Goal: Transaction & Acquisition: Purchase product/service

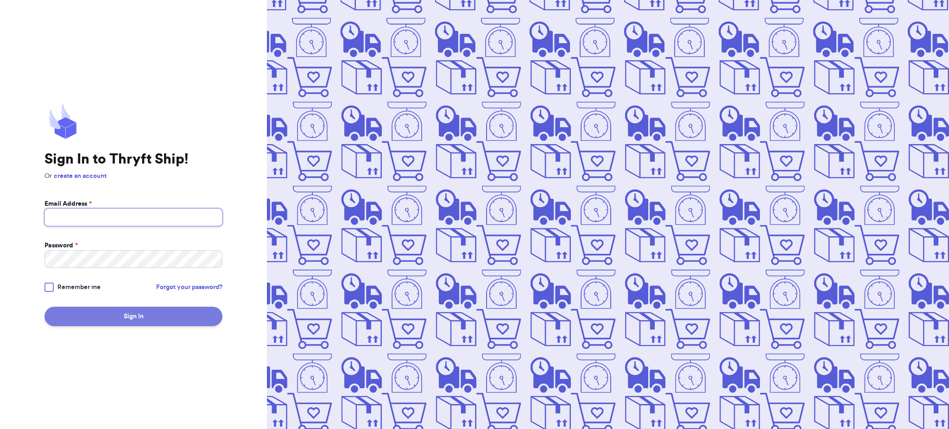
type input "[EMAIL_ADDRESS][DOMAIN_NAME]"
click at [164, 319] on button "Sign In" at bounding box center [133, 316] width 178 height 19
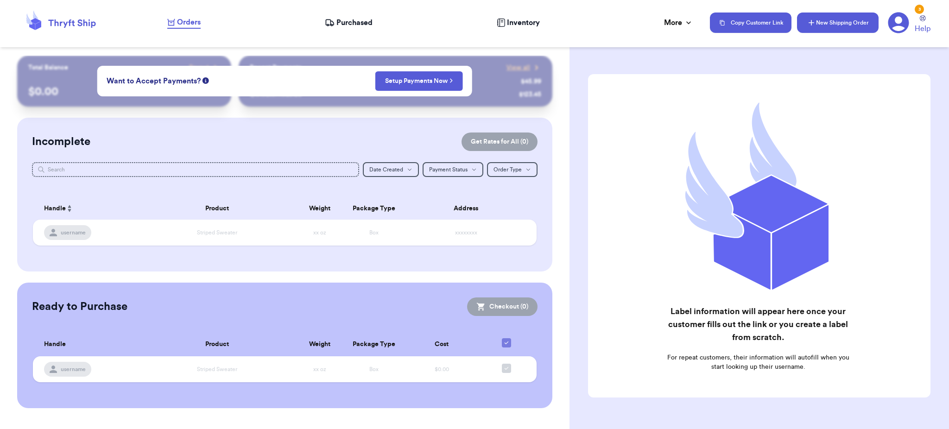
click at [818, 21] on button "New Shipping Order" at bounding box center [838, 23] width 82 height 20
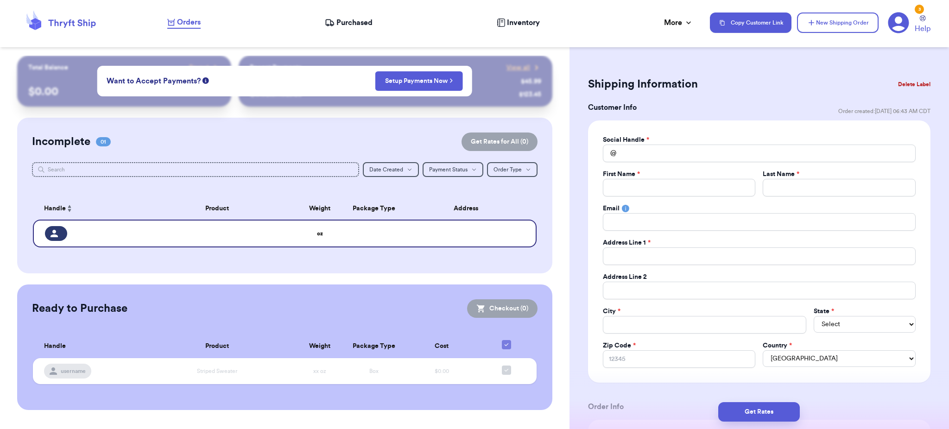
click at [907, 19] on icon at bounding box center [898, 23] width 21 height 21
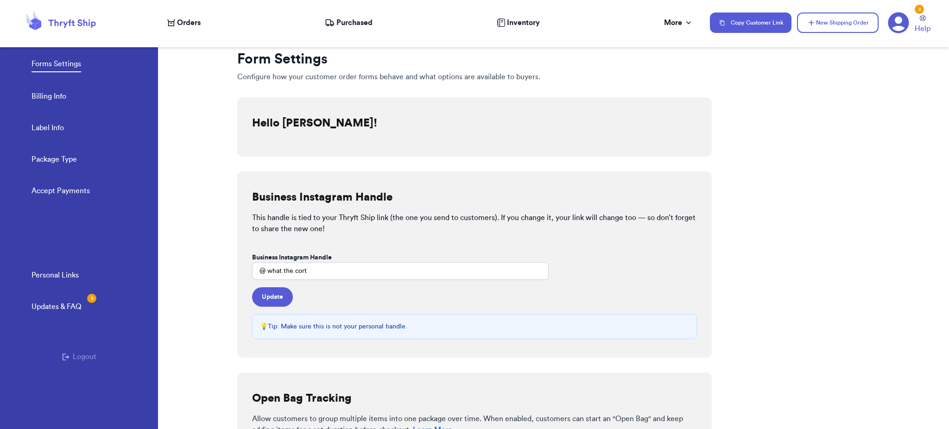
click at [351, 31] on nav "Orders Purchased Inventory More Stats Completed Orders Payments Payouts Copy Cu…" at bounding box center [553, 22] width 791 height 31
click at [346, 19] on span "Purchased" at bounding box center [354, 22] width 36 height 11
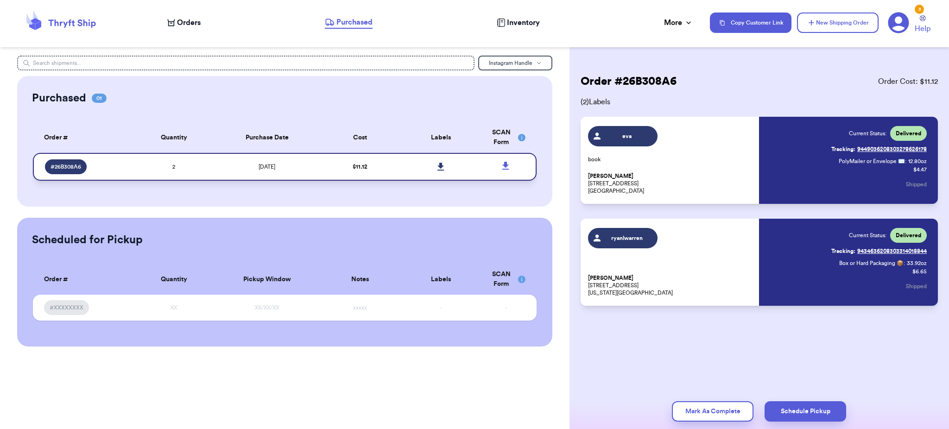
click at [274, 167] on span "7/23/2025" at bounding box center [267, 167] width 17 height 6
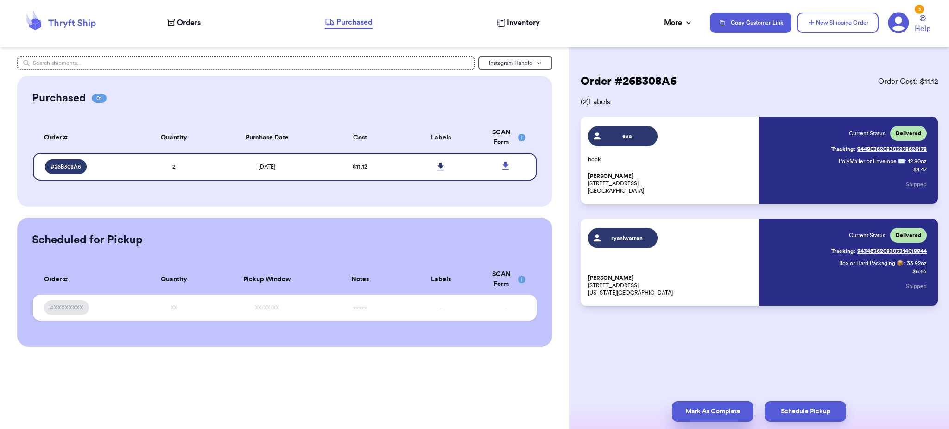
click at [706, 421] on button "Mark As Complete" at bounding box center [713, 411] width 82 height 20
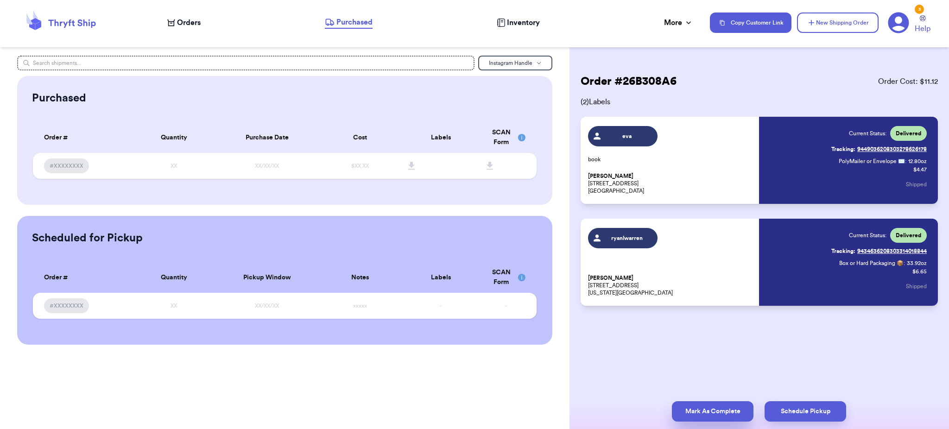
click at [699, 412] on button "Mark As Complete" at bounding box center [713, 411] width 82 height 20
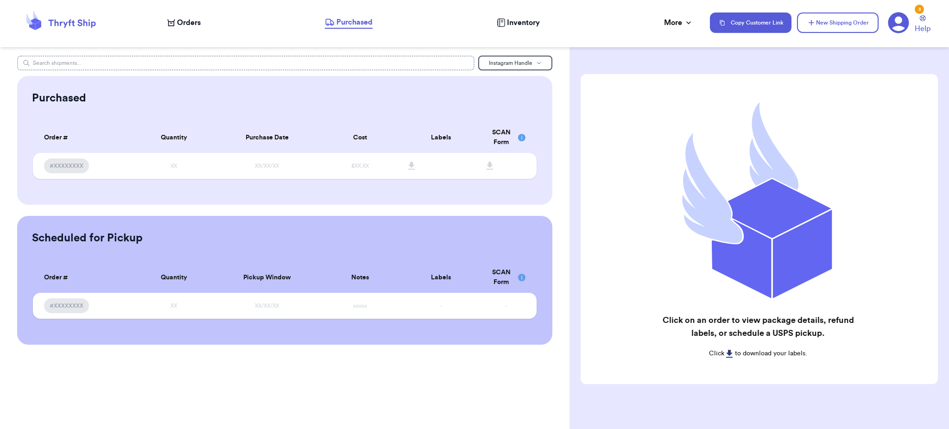
click at [344, 66] on input "text" at bounding box center [245, 63] width 457 height 15
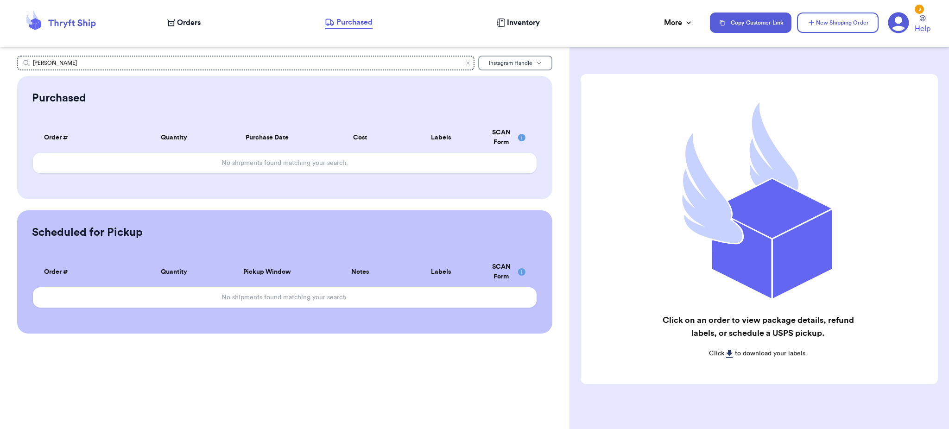
click at [543, 64] on button "Instagram Handle" at bounding box center [515, 63] width 74 height 15
click at [518, 99] on button "Customer Name" at bounding box center [515, 95] width 73 height 15
click at [384, 62] on input "dori" at bounding box center [245, 63] width 457 height 15
type input "d"
click at [525, 61] on span "Customer Name" at bounding box center [510, 63] width 41 height 6
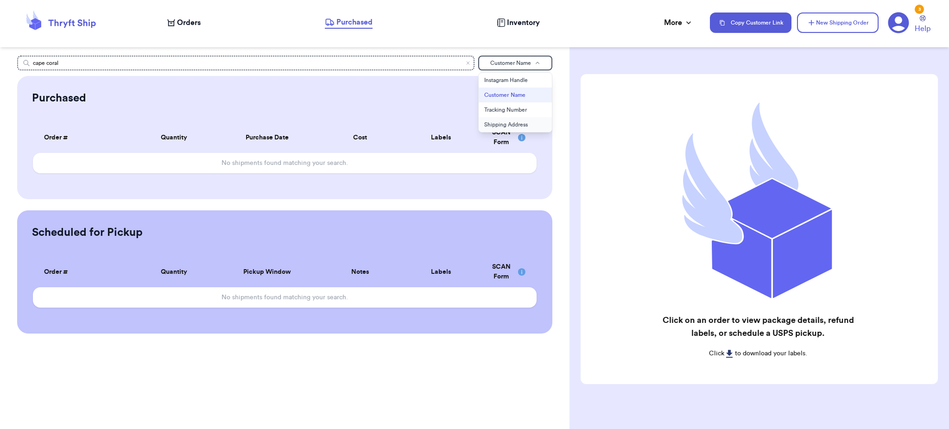
click at [519, 125] on button "Shipping Address" at bounding box center [515, 124] width 73 height 15
click at [420, 63] on input "cape coral" at bounding box center [245, 63] width 457 height 15
type input "c"
type input "florida"
click at [468, 63] on icon "Clear search" at bounding box center [468, 63] width 6 height 6
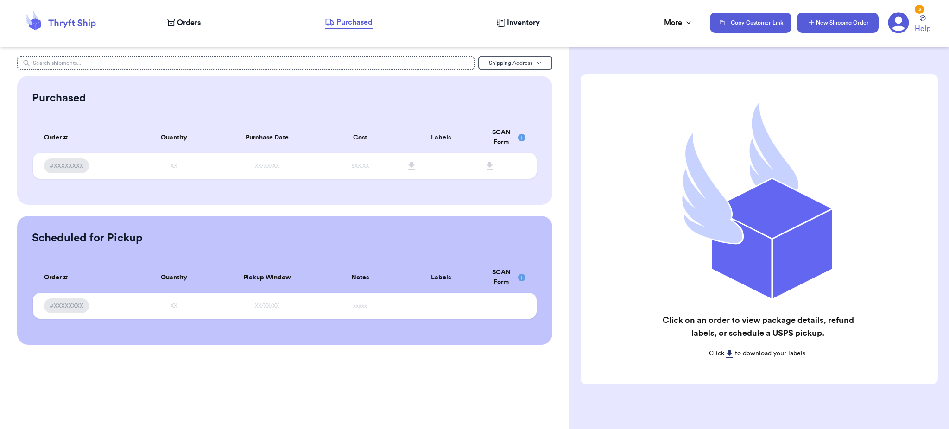
click at [828, 23] on button "New Shipping Order" at bounding box center [838, 23] width 82 height 20
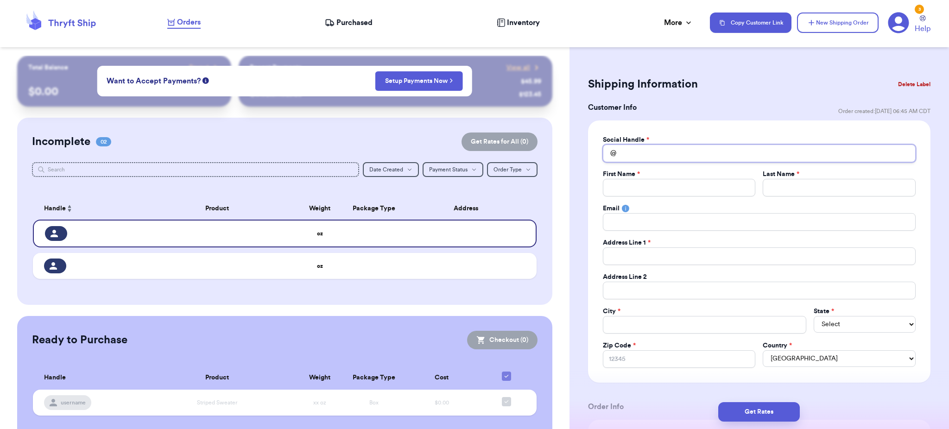
click at [661, 147] on input "Total Amount Paid" at bounding box center [759, 154] width 313 height 18
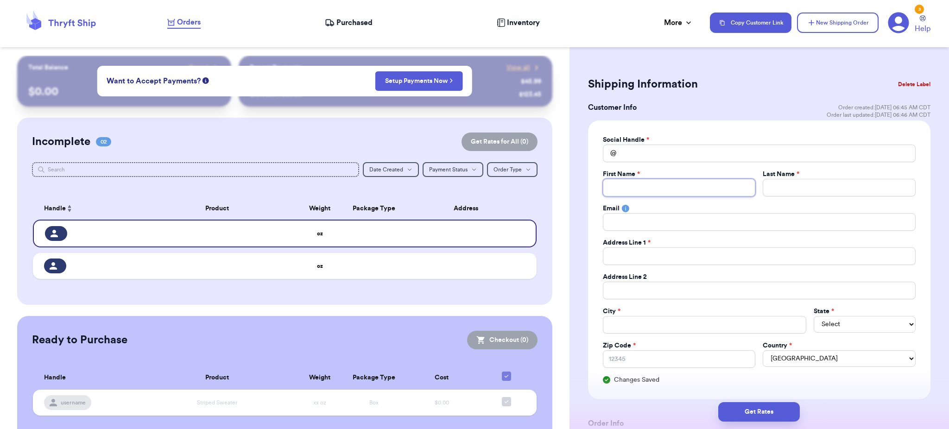
click at [627, 189] on input "Total Amount Paid" at bounding box center [679, 188] width 153 height 18
type input "D"
type input "Do"
type input "Dor"
type input "Dori"
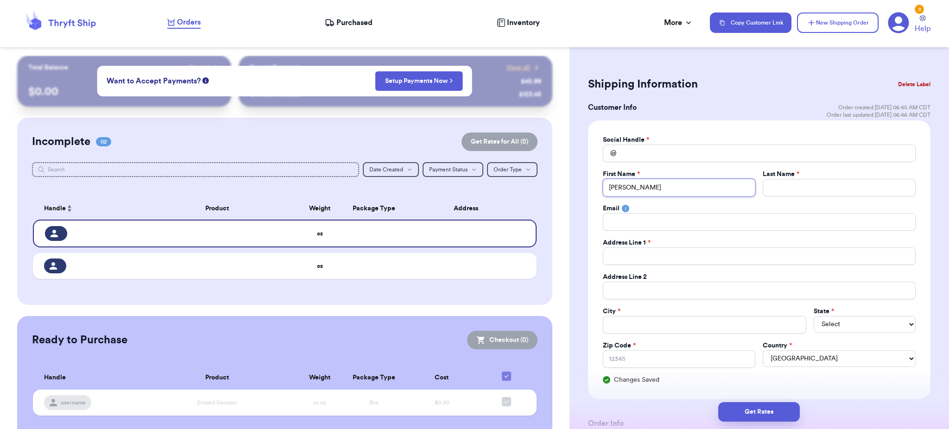
type input "Dori"
type input "S"
type input "Sc"
type input "Sch"
type input "Sche"
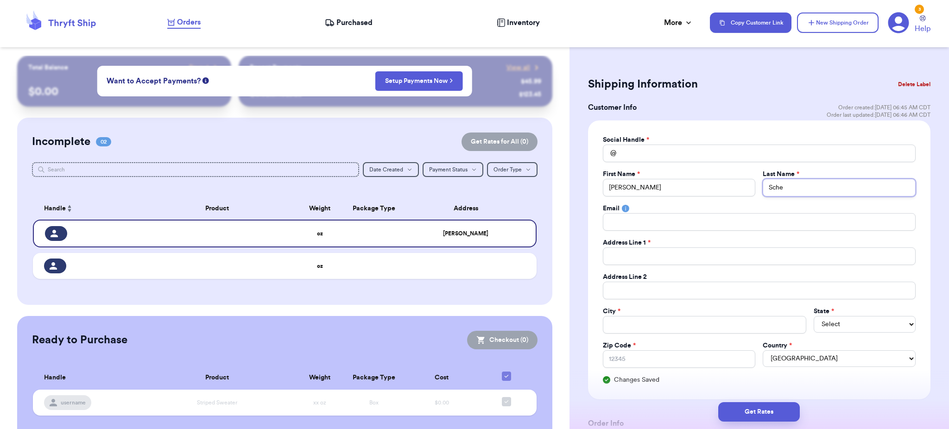
type input "Sch"
type input "Schi"
type input "Schie"
type input "Schier"
type input "Schierm"
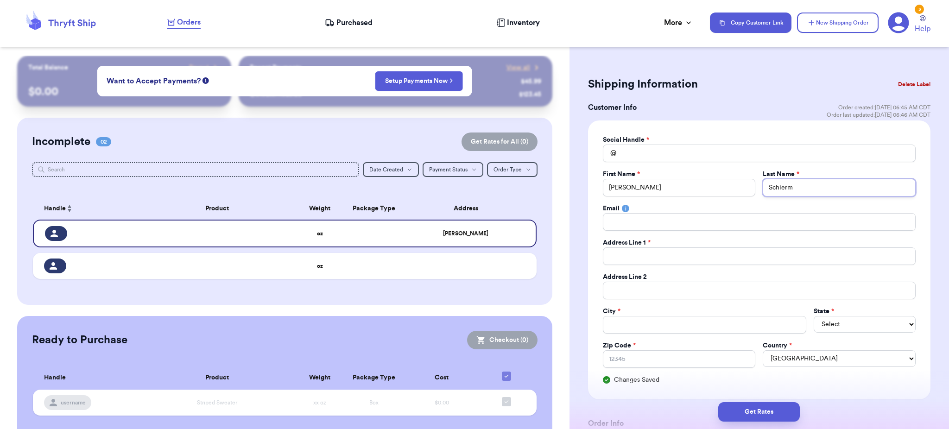
type input "Schierma"
type input "Schierman"
type input "c"
type input "co"
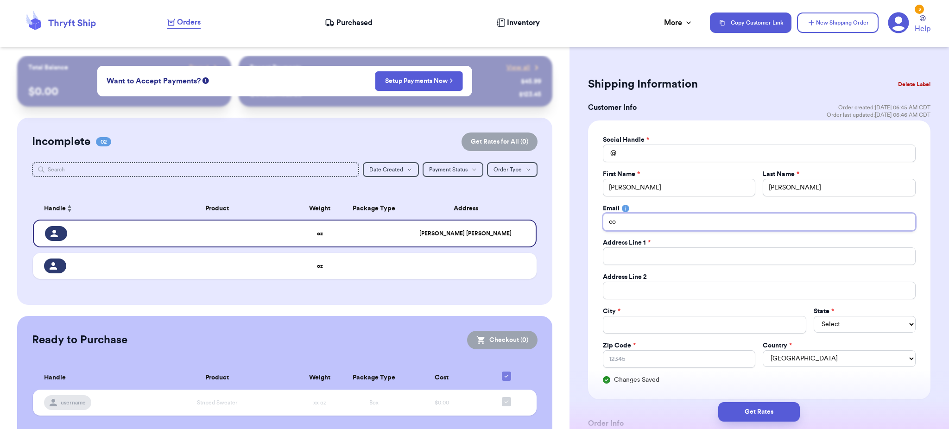
type input "cor"
type input "cort"
type input "cortn"
type input "cortni"
type input "cortnie"
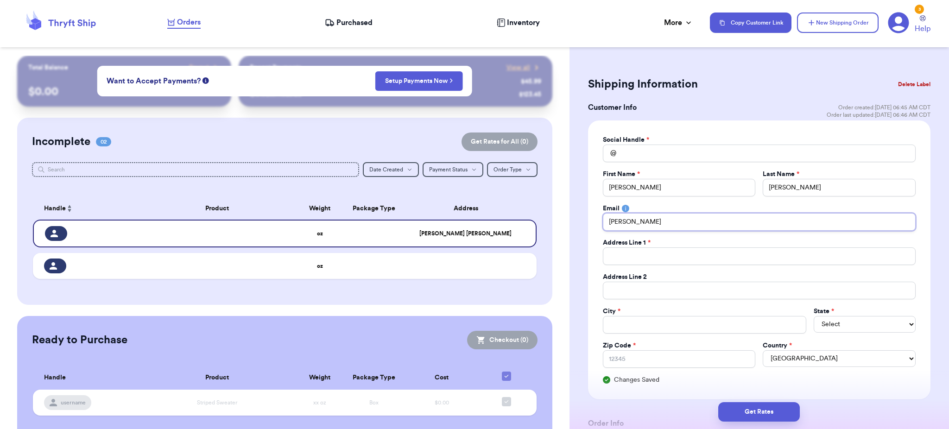
type input "cortnie."
type input "cortnie.d"
type input "cortnie.d."
type input "cortnie.d.s"
type input "cortnie.d.sc"
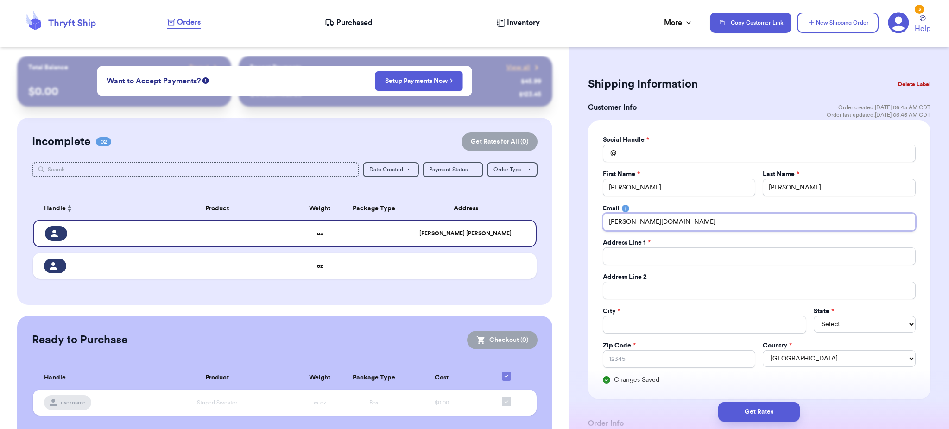
type input "cortnie.d.sch"
type input "cortnie.d.schi"
type input "cortnie.d.schie"
type input "cortnie.d.schier"
type input "cortnie.d.schierm"
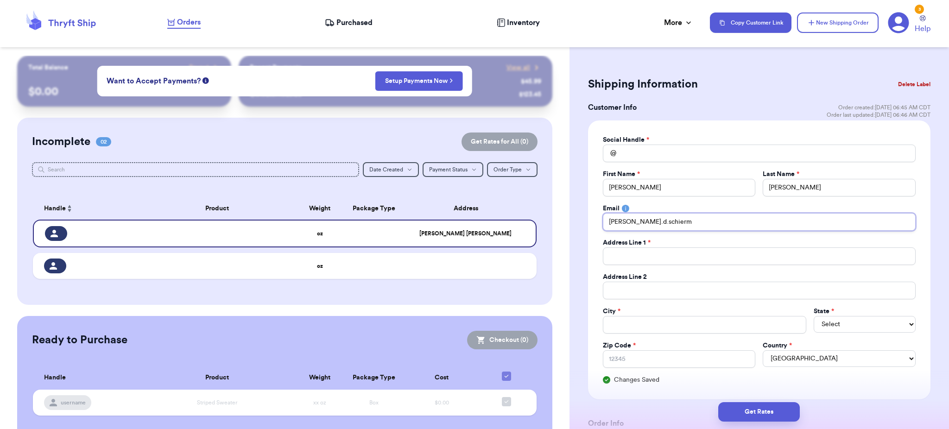
type input "cortnie.d.schierma"
type input "cortnie.d.schierman"
type input "cortnie.d.schierman@"
type input "cortnie.d.schierman@g"
type input "cortnie.d.schierman@gm"
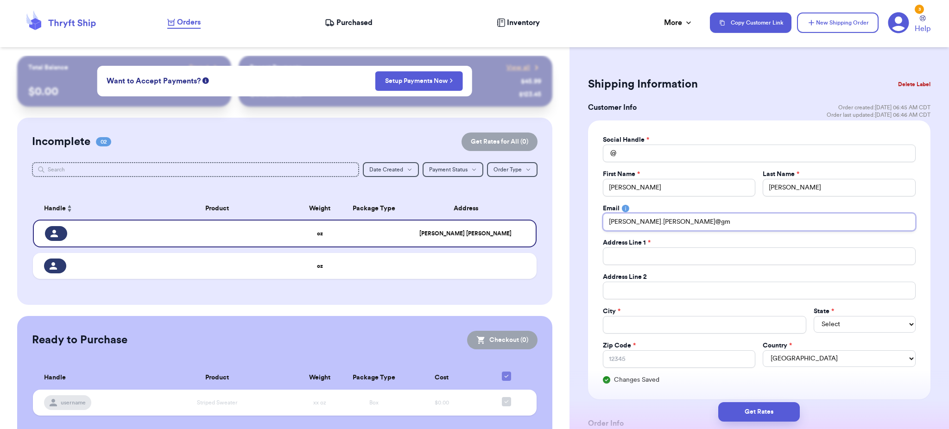
type input "cortnie.d.schierman@gma"
type input "cortnie.d.schierman@gmai"
type input "cortnie.d.schierman@gmail"
type input "cortnie.d.schierman@gmail."
type input "cortnie.d.schierman@gmail.c"
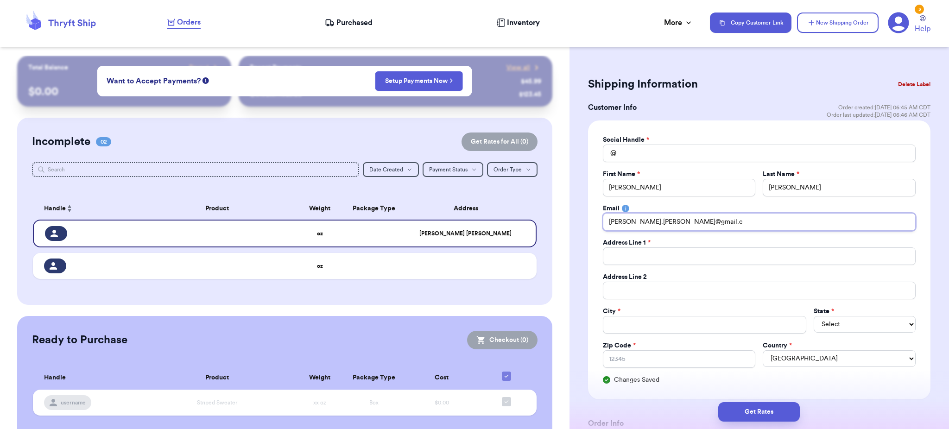
type input "cortnie.d.schierman@gmail.co"
type input "cortnie.d.schierman@gmail.com"
type input "3"
type input "34"
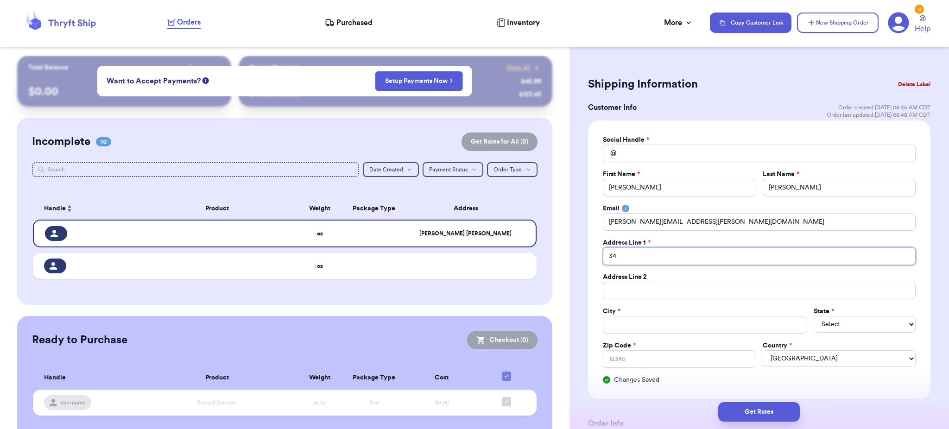
type input "341"
type input "3417"
type input "3417 S"
type input "3417 SW"
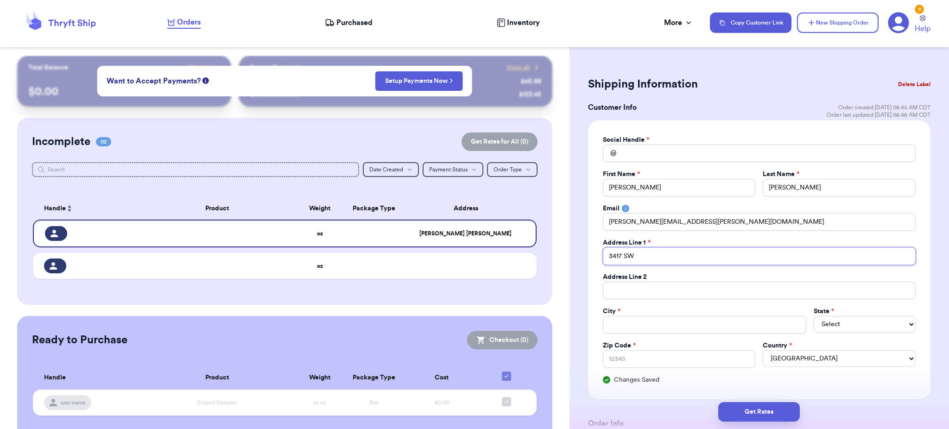
type input "3417 SW"
type input "3417 SW 2"
type input "3417 SW 26"
type input "3417 SW 26t"
type input "3417 SW 26th"
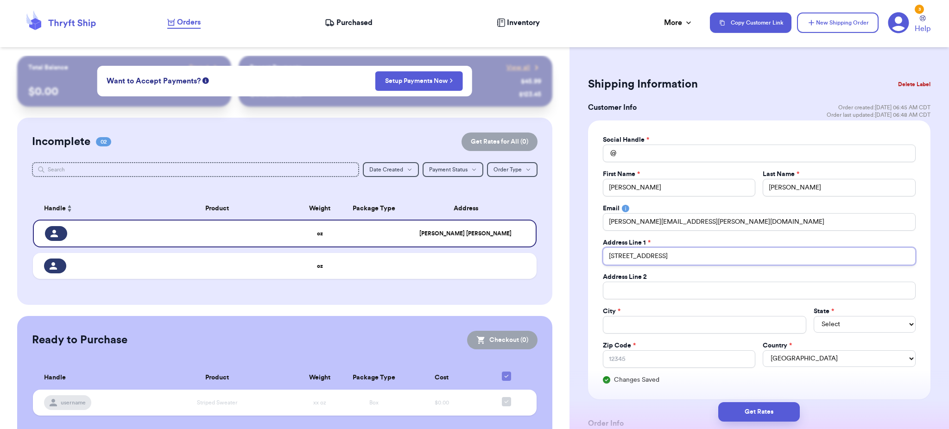
type input "3417 SW 26th"
type input "3417 SW 26th A"
type input "3417 SW 26th Av"
type input "[STREET_ADDRESS]"
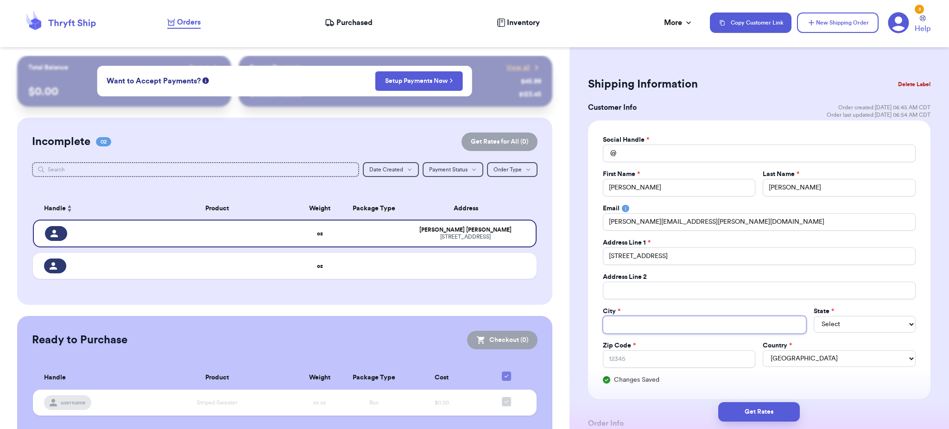
type input "C"
type input "Ca"
type input "Cap"
type input "Cape"
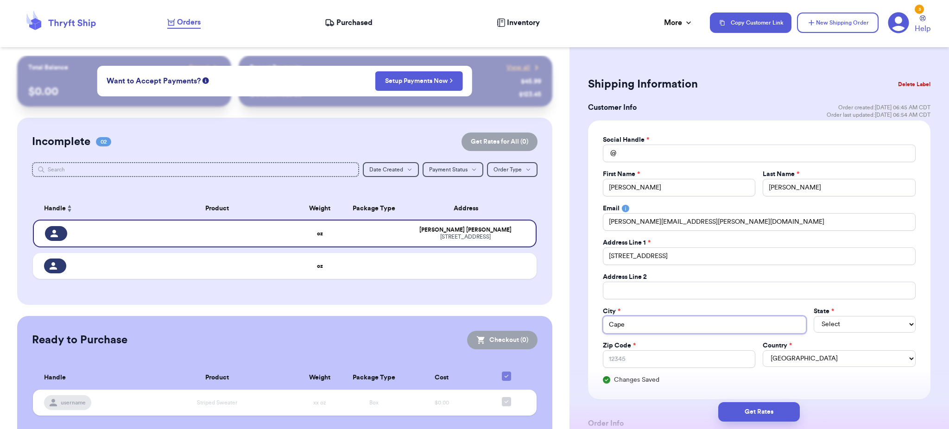
type input "Cape C"
type input "Cape Co"
type input "Cape Cor"
type input "Cape Corp"
type input "Cape Corpa"
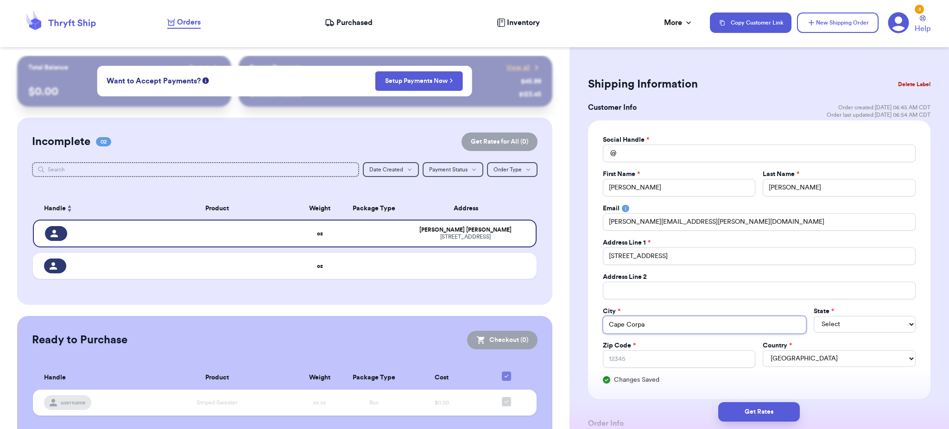
type input "Cape Corpa"
click at [641, 324] on input "Cape Corpa" at bounding box center [704, 325] width 203 height 18
click at [646, 324] on input "Cape Corpa" at bounding box center [704, 325] width 203 height 18
type input "Cape Corp"
type input "Cape Cor"
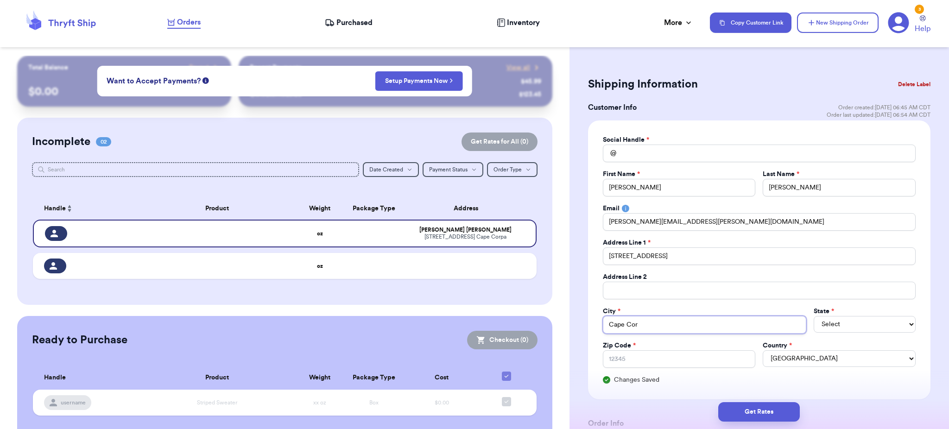
type input "Cape Cora"
type input "Cape Coral"
select select "FL"
type input "3"
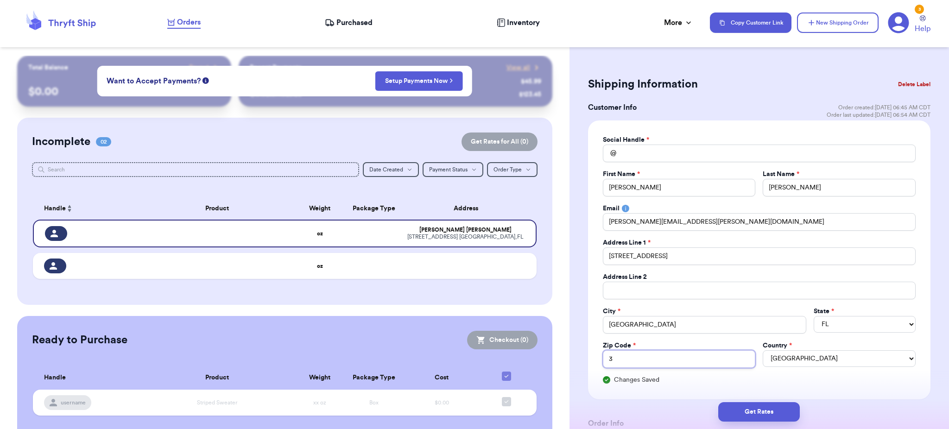
type input "33"
type input "339"
type input "3391"
type input "33914"
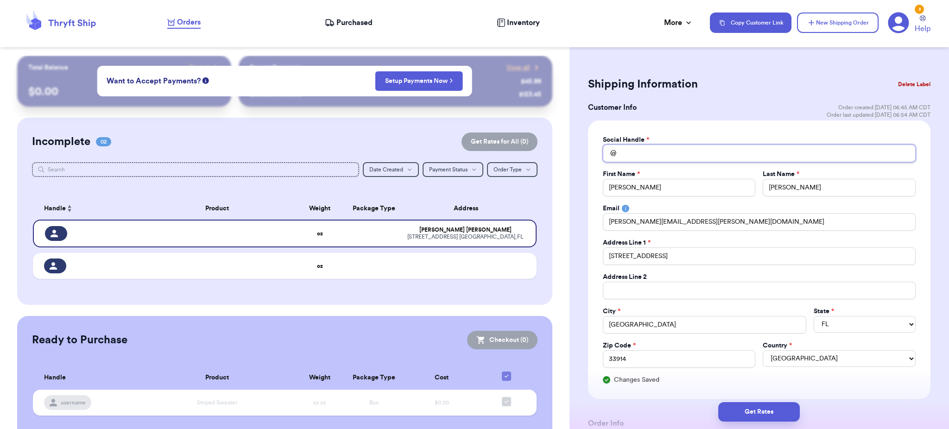
click at [736, 158] on input "Total Amount Paid" at bounding box center [759, 154] width 313 height 18
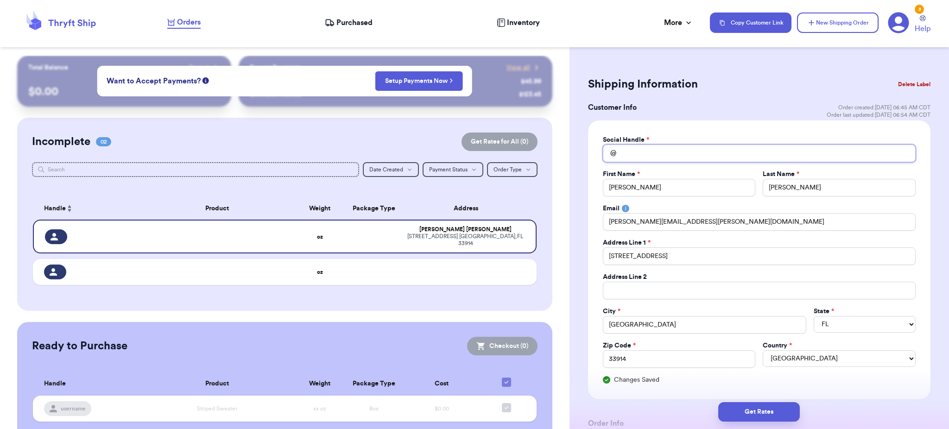
type input "d"
type input "do"
type input "dor"
type input "dori"
type input "doris"
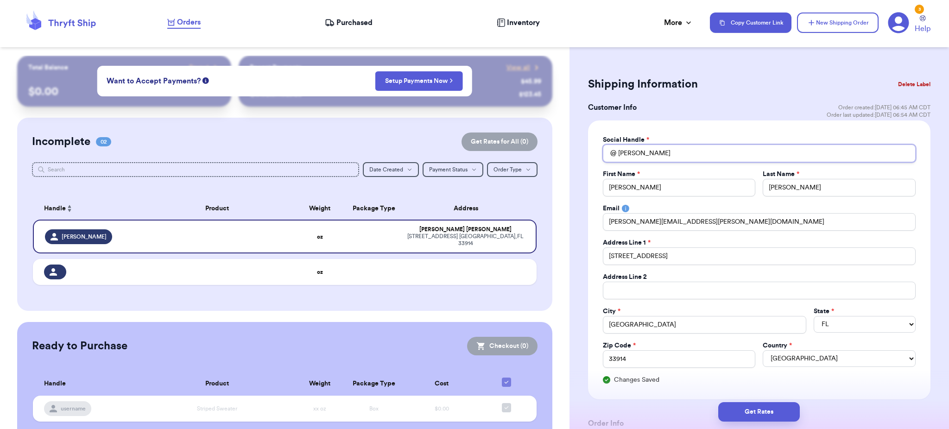
type input "dorisc"
type input "dorisch"
type input "dorischi"
type input "dorischie"
type input "dorischier"
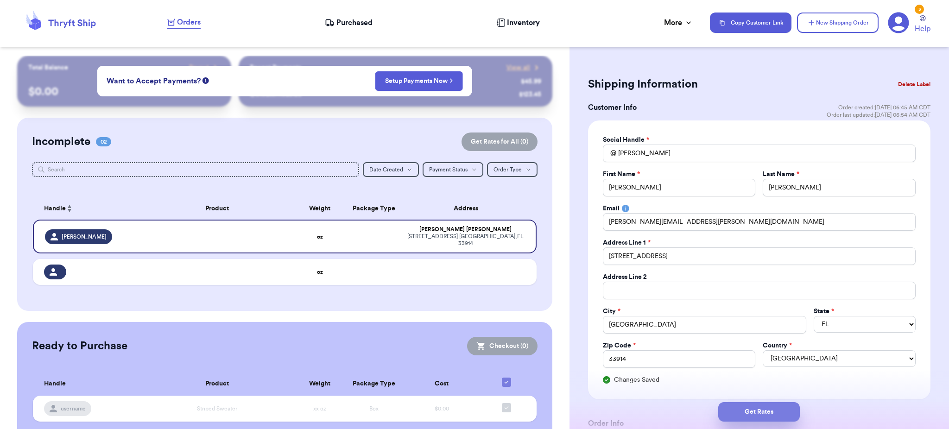
click at [766, 411] on button "Get Rates" at bounding box center [759, 411] width 82 height 19
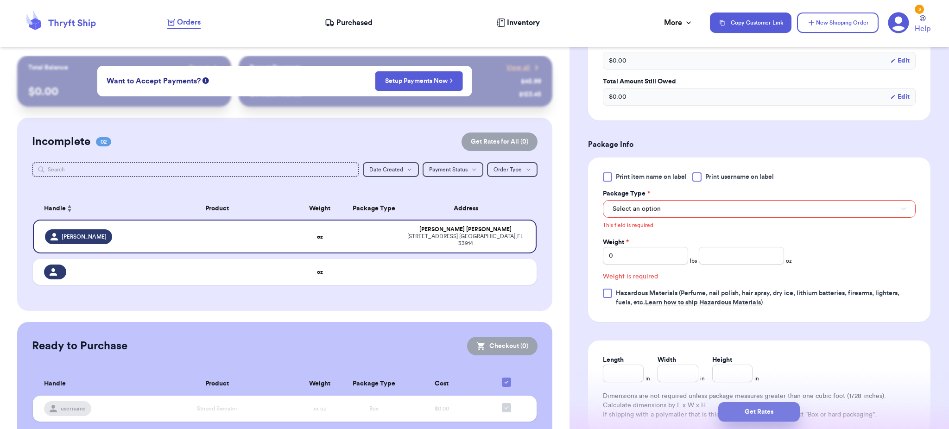
scroll to position [348, 0]
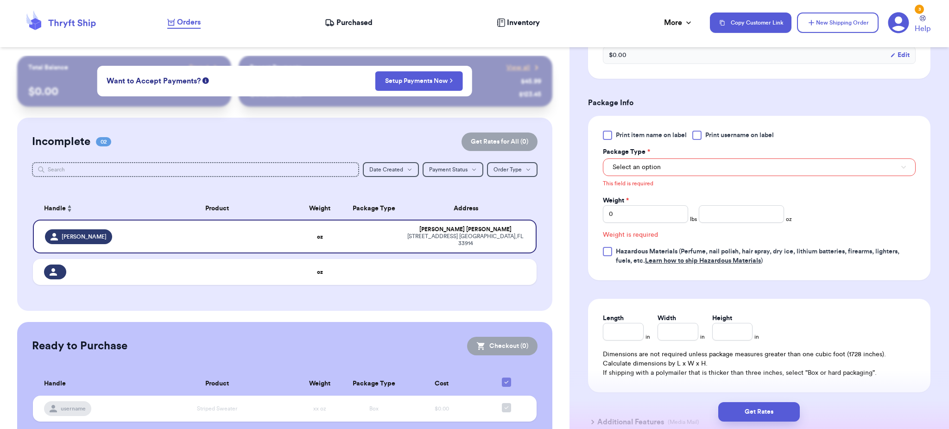
click at [669, 136] on span "Print item name on label" at bounding box center [651, 135] width 71 height 9
click at [0, 0] on input "Print item name on label" at bounding box center [0, 0] width 0 height 0
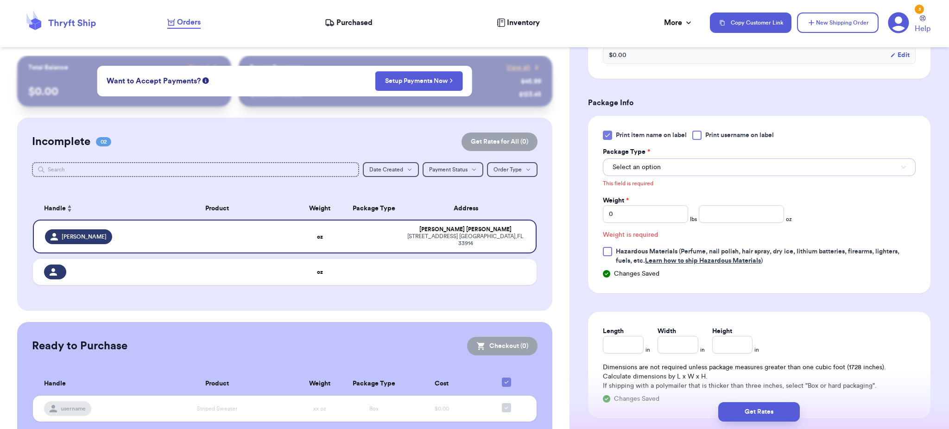
click at [667, 168] on button "Select an option" at bounding box center [759, 167] width 313 height 18
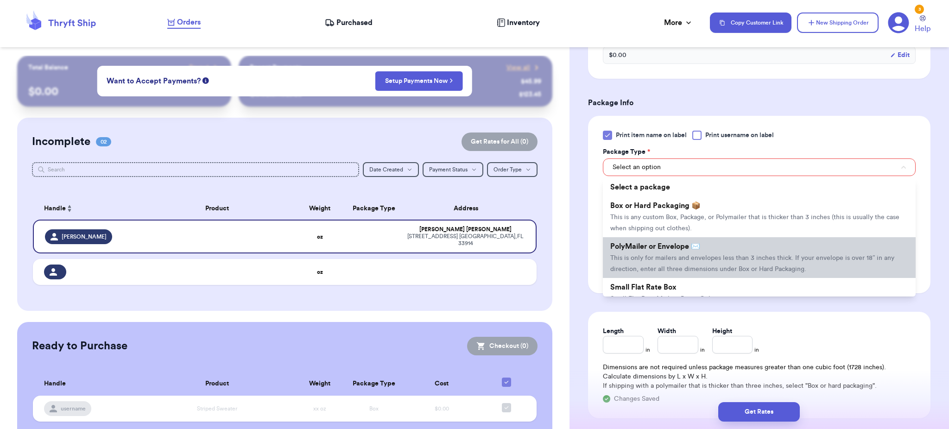
click at [681, 259] on span "This is only for mailers and envelopes less than 3 inches thick. If your envelo…" at bounding box center [752, 264] width 284 height 18
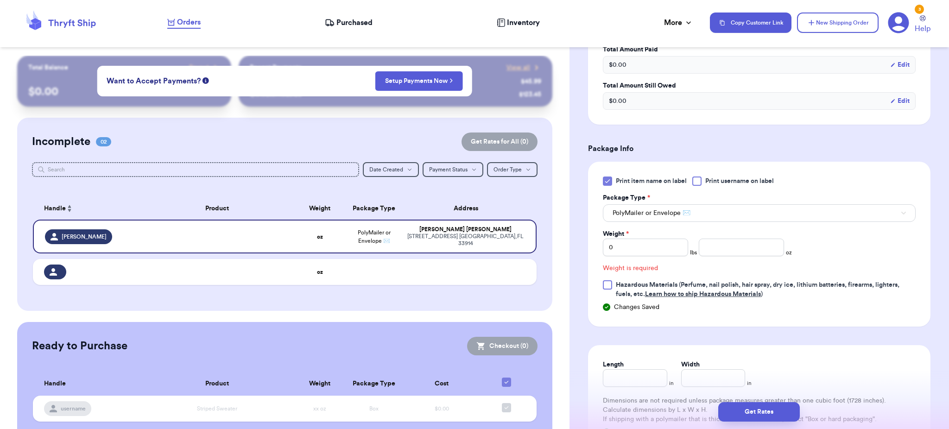
scroll to position [302, 0]
click at [708, 246] on input "number" at bounding box center [741, 248] width 85 height 18
click at [723, 253] on input "number" at bounding box center [741, 248] width 85 height 18
paste input "0.92"
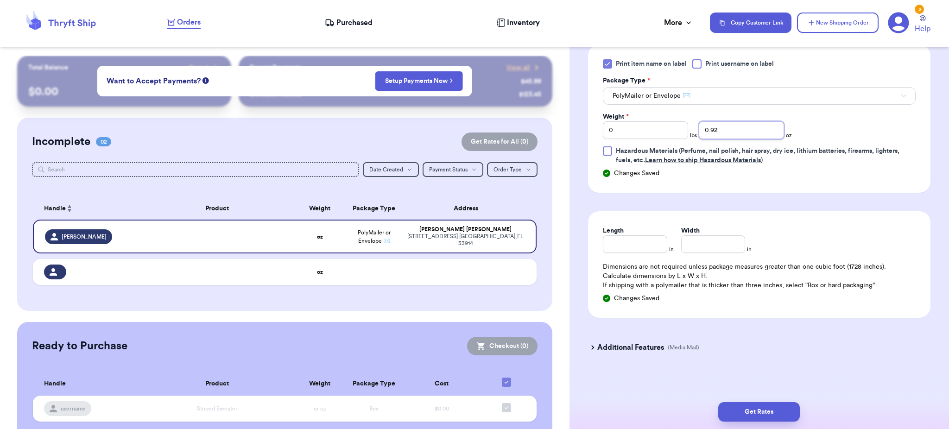
scroll to position [421, 0]
click at [741, 411] on button "Get Rates" at bounding box center [759, 411] width 82 height 19
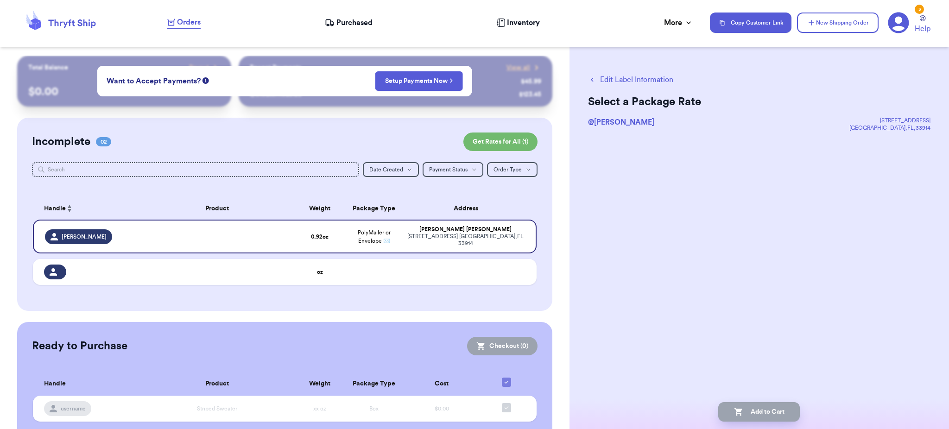
scroll to position [0, 0]
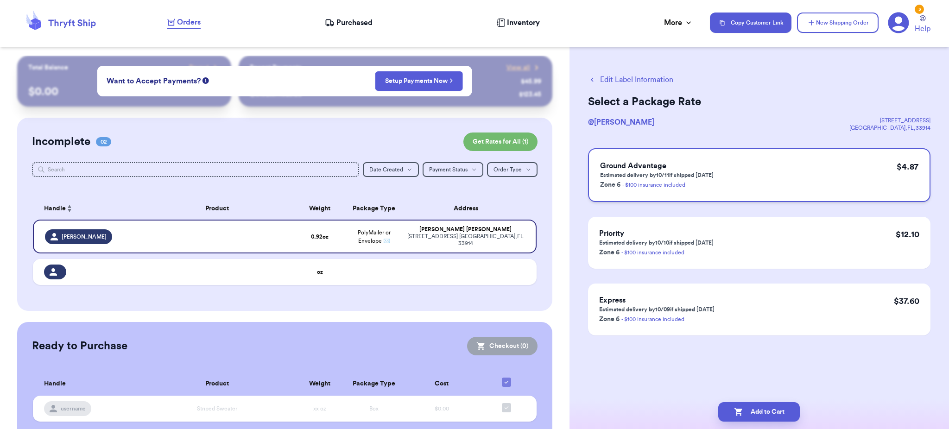
click at [731, 176] on div "Ground Advantage Estimated delivery by 10/11 if shipped today Zone 6 - $100 ins…" at bounding box center [759, 175] width 342 height 54
click at [762, 416] on button "Add to Cart" at bounding box center [759, 411] width 82 height 19
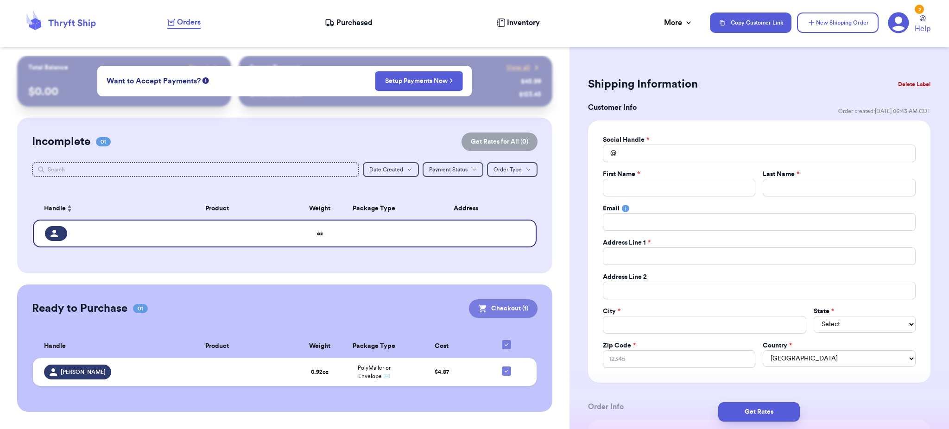
click at [494, 303] on button "Checkout ( 1 )" at bounding box center [503, 308] width 69 height 19
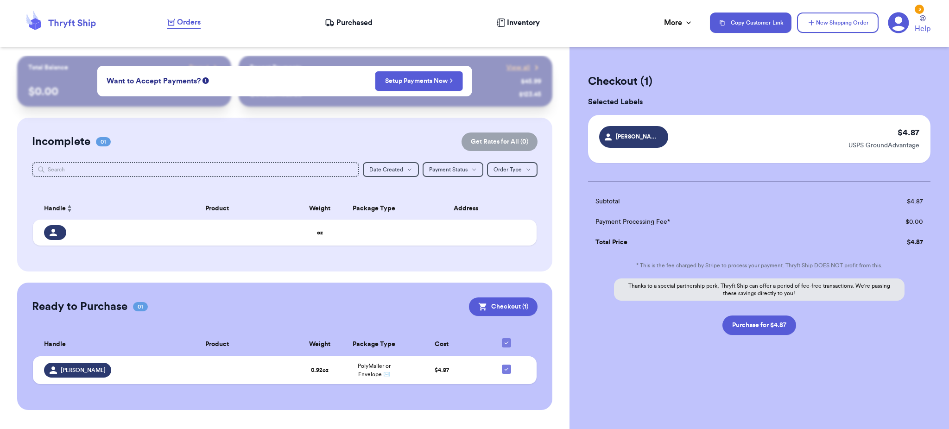
click at [888, 29] on icon at bounding box center [898, 22] width 21 height 21
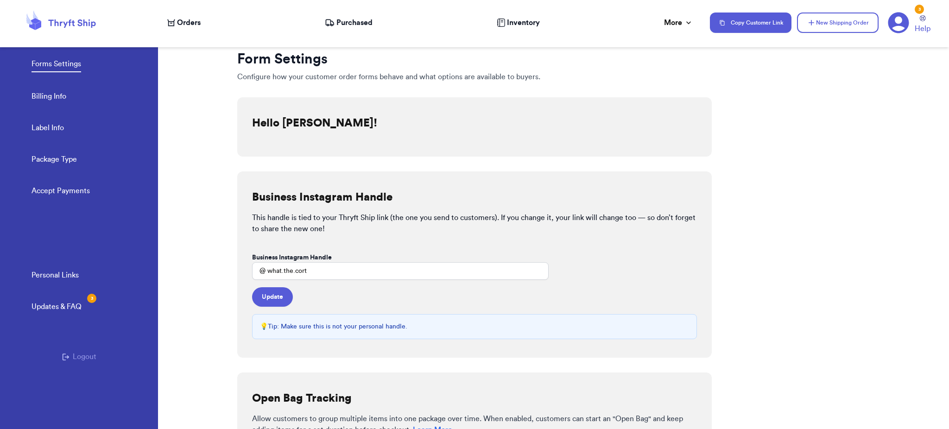
click at [83, 193] on link "Accept Payments" at bounding box center [61, 191] width 58 height 13
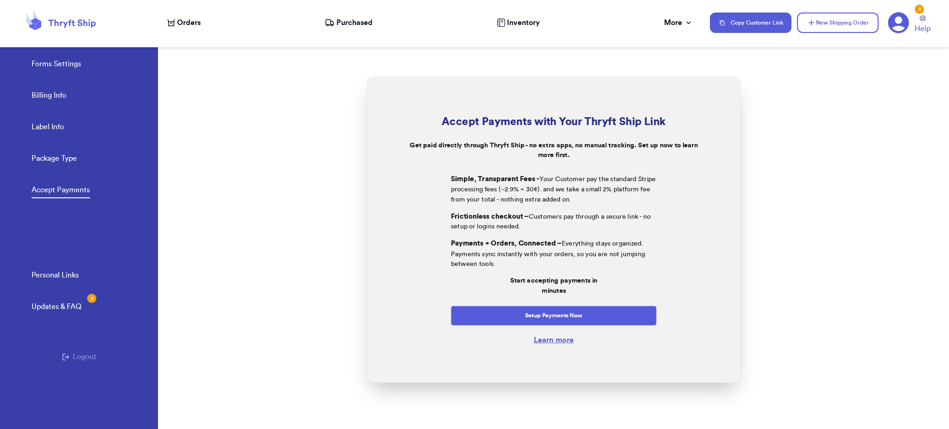
click at [53, 93] on link "Billing Info" at bounding box center [49, 96] width 35 height 13
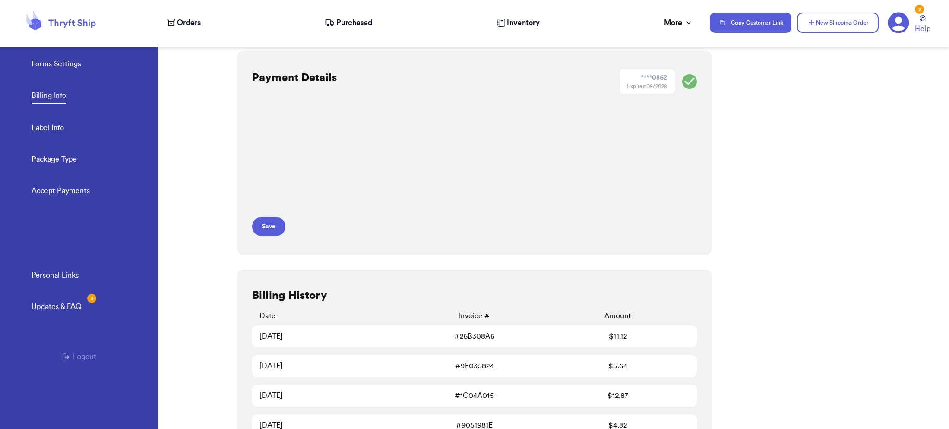
click at [188, 23] on span "Orders" at bounding box center [189, 22] width 24 height 11
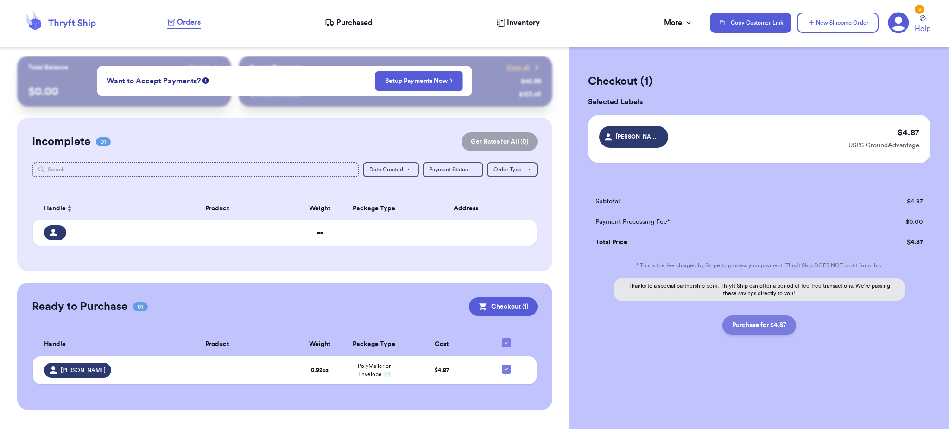
click at [739, 324] on button "Purchase for $4.87" at bounding box center [759, 325] width 74 height 19
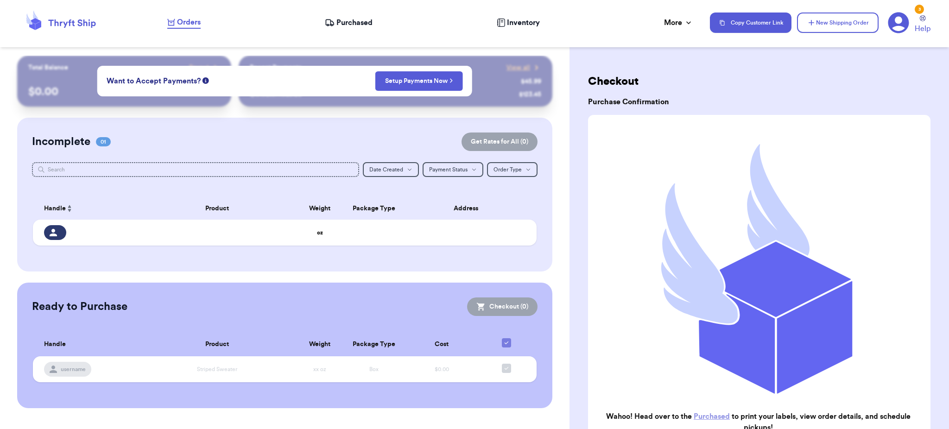
scroll to position [105, 0]
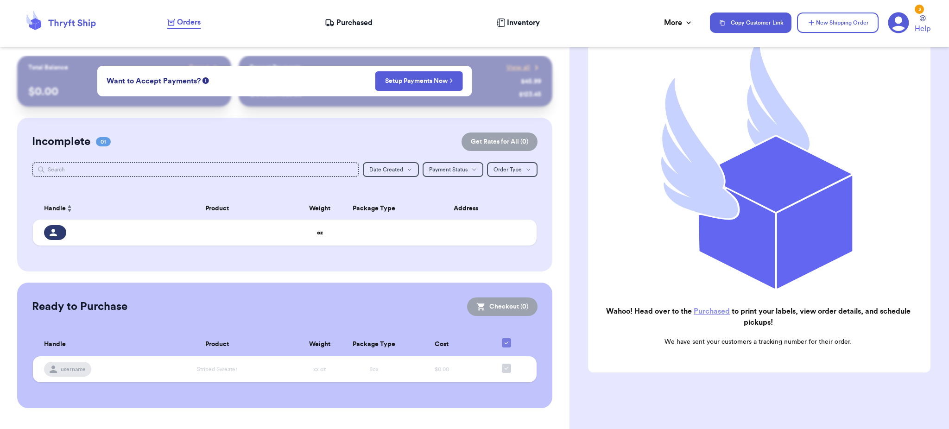
click at [699, 308] on link "Purchased" at bounding box center [712, 311] width 36 height 7
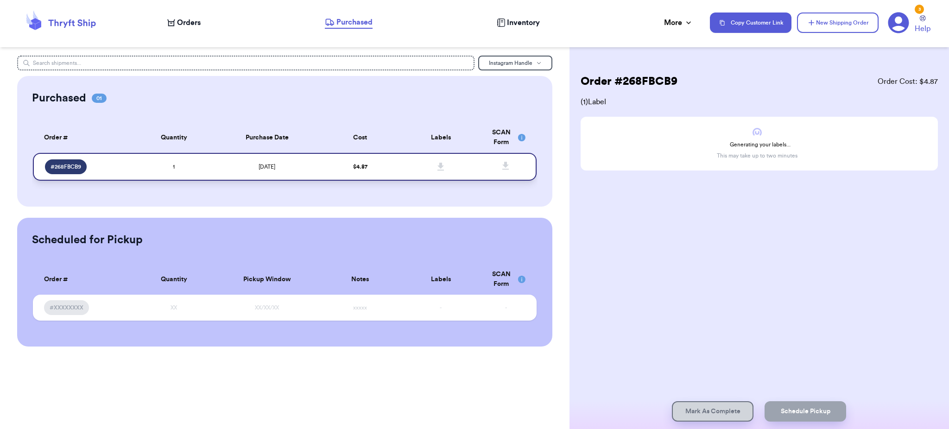
click at [448, 165] on span at bounding box center [440, 167] width 20 height 20
click at [361, 18] on span "Purchased" at bounding box center [354, 22] width 36 height 11
click at [205, 23] on div "Orders Purchased Inventory More Stats Completed Orders Payments Payouts" at bounding box center [433, 23] width 533 height 12
click at [196, 23] on span "Orders" at bounding box center [189, 22] width 24 height 11
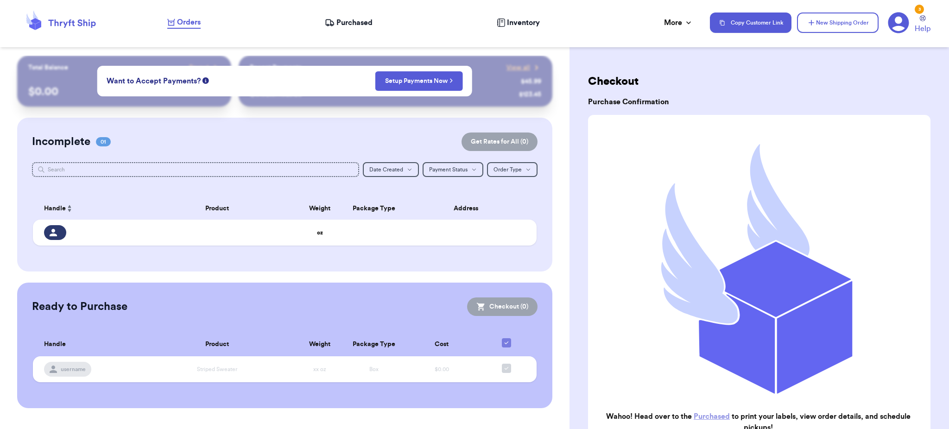
click at [350, 28] on nav "Orders Purchased Inventory More Stats Completed Orders Payments Payouts Copy Cu…" at bounding box center [553, 22] width 791 height 31
click at [348, 13] on nav "Orders Purchased Inventory More Stats Completed Orders Payments Payouts Copy Cu…" at bounding box center [553, 22] width 791 height 31
click at [348, 22] on span "Purchased" at bounding box center [354, 22] width 36 height 11
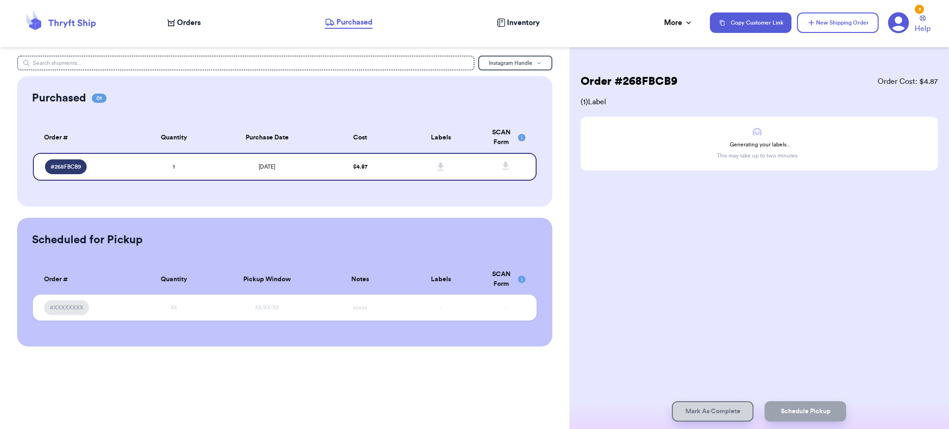
click at [173, 21] on icon at bounding box center [171, 22] width 8 height 7
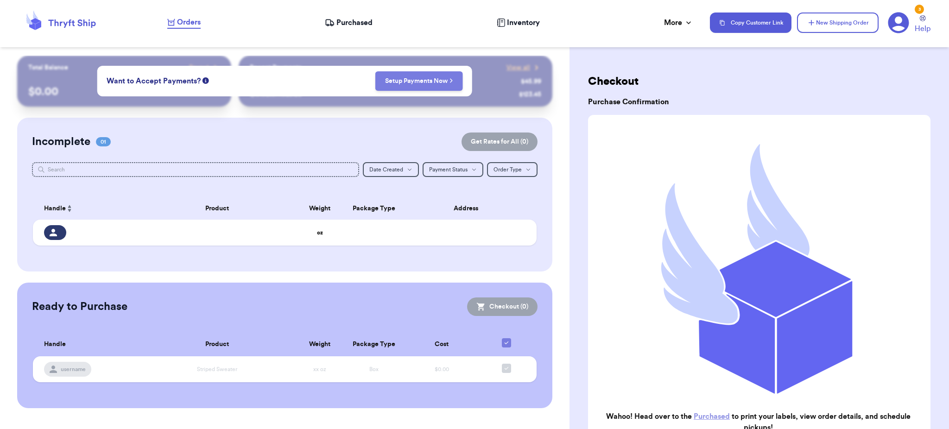
click at [383, 82] on button "Setup Payments Now" at bounding box center [419, 80] width 88 height 19
click at [413, 81] on link "Setup Payments Now" at bounding box center [419, 80] width 68 height 9
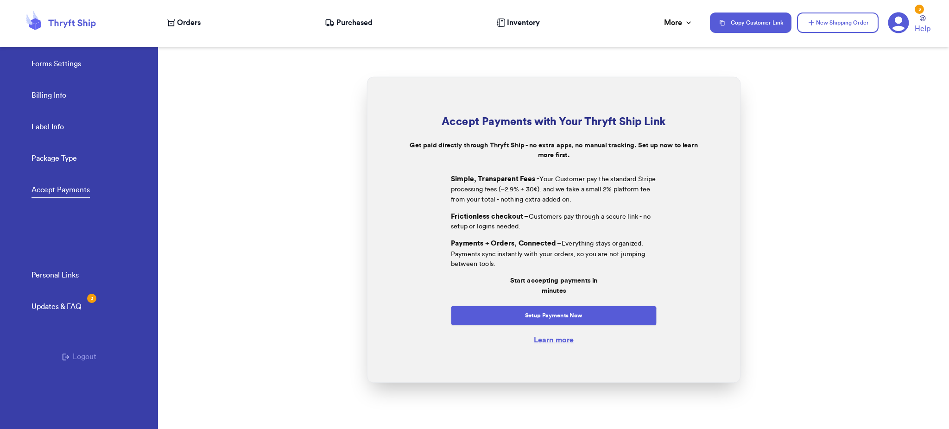
click at [358, 19] on span "Purchased" at bounding box center [354, 22] width 36 height 11
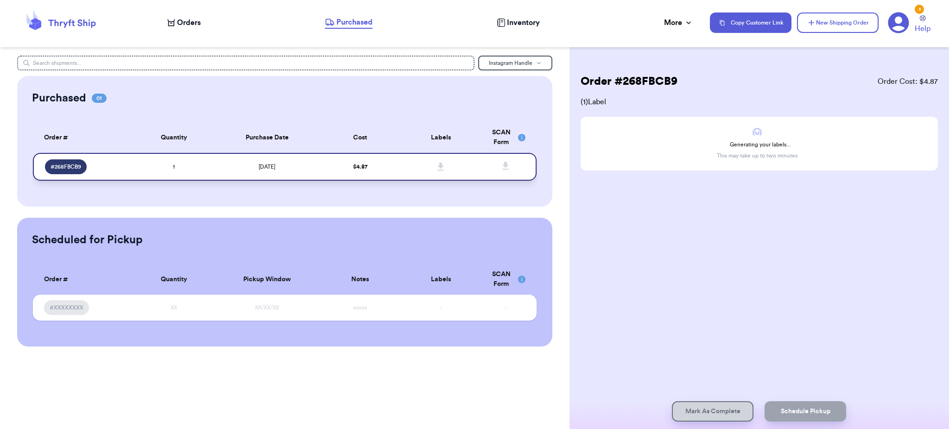
click at [448, 169] on span at bounding box center [440, 167] width 20 height 20
click at [77, 163] on span "# 268FBCB9" at bounding box center [66, 166] width 31 height 7
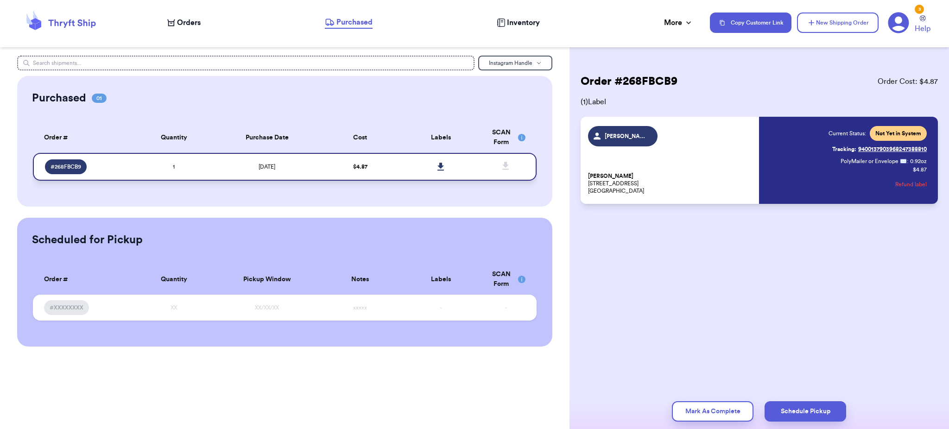
click at [440, 163] on icon at bounding box center [440, 167] width 6 height 8
